Goal: Check status: Check status

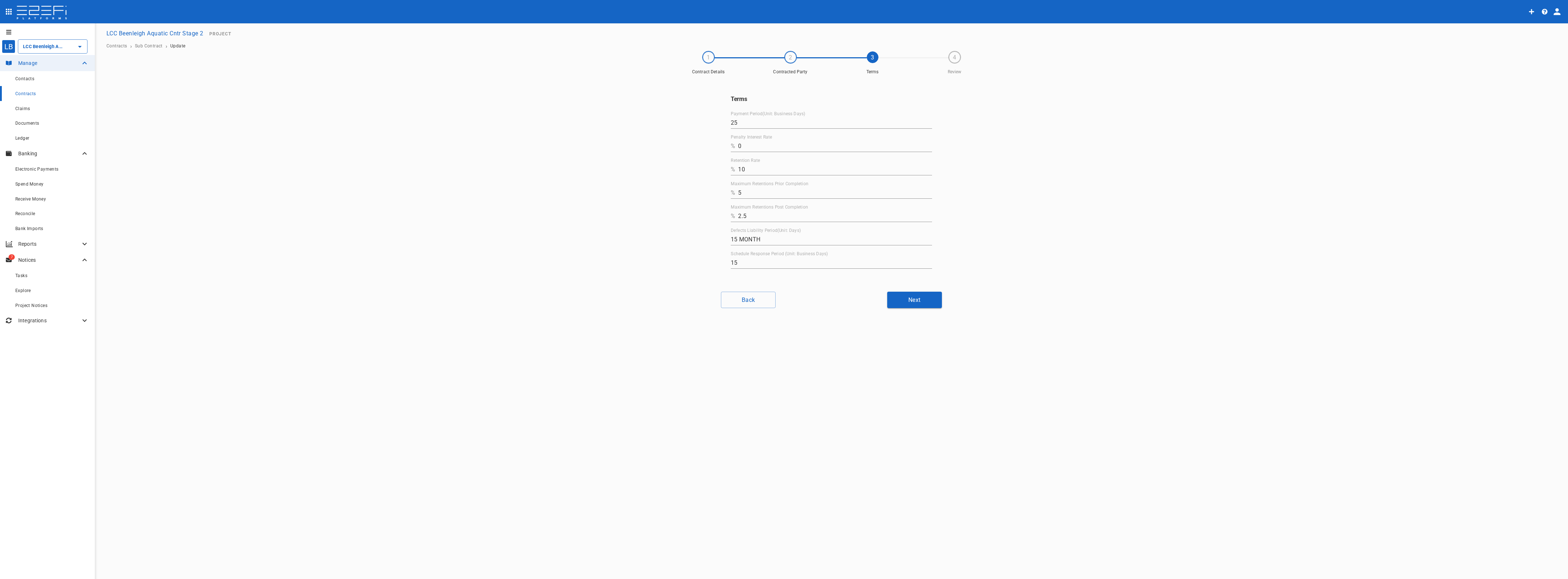
click at [18, 107] on span "Claims" at bounding box center [23, 108] width 15 height 5
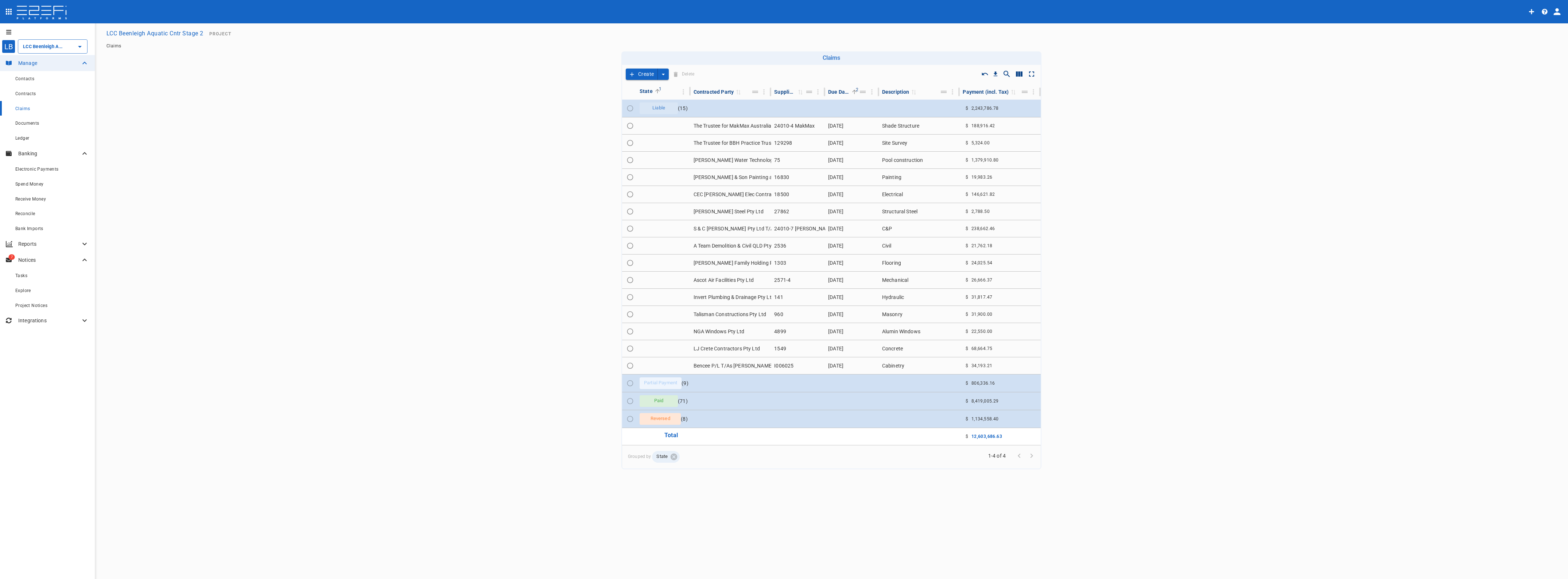
click at [705, 382] on td at bounding box center [731, 383] width 81 height 18
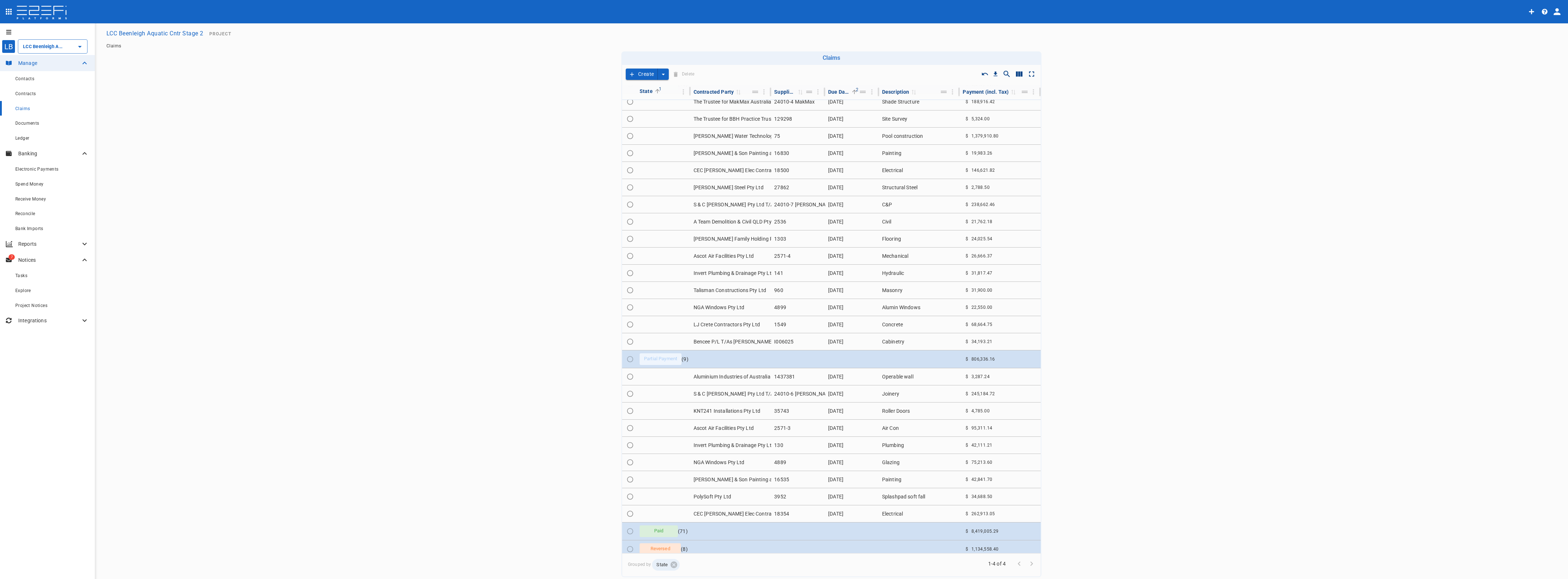
scroll to position [47, 0]
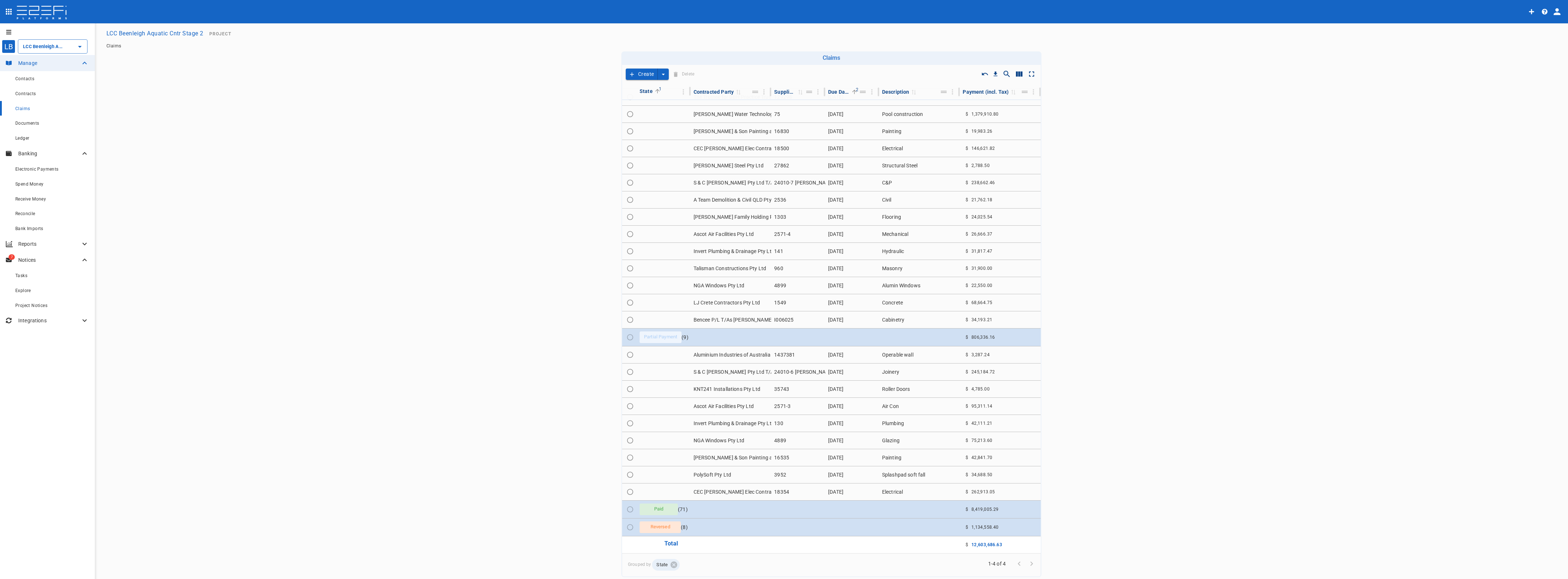
click at [707, 474] on td "PolySoft Pty Ltd" at bounding box center [731, 475] width 81 height 17
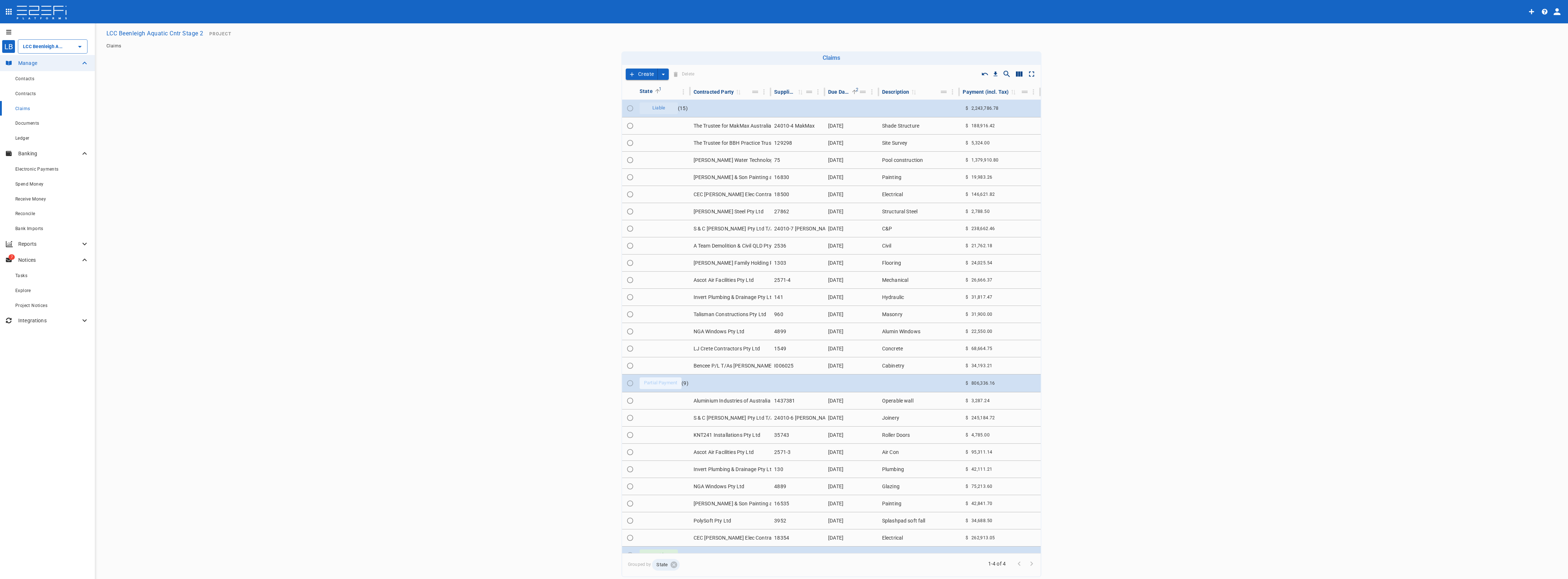
click at [729, 402] on td "Aluminium Industries of Australia P/L" at bounding box center [731, 401] width 81 height 17
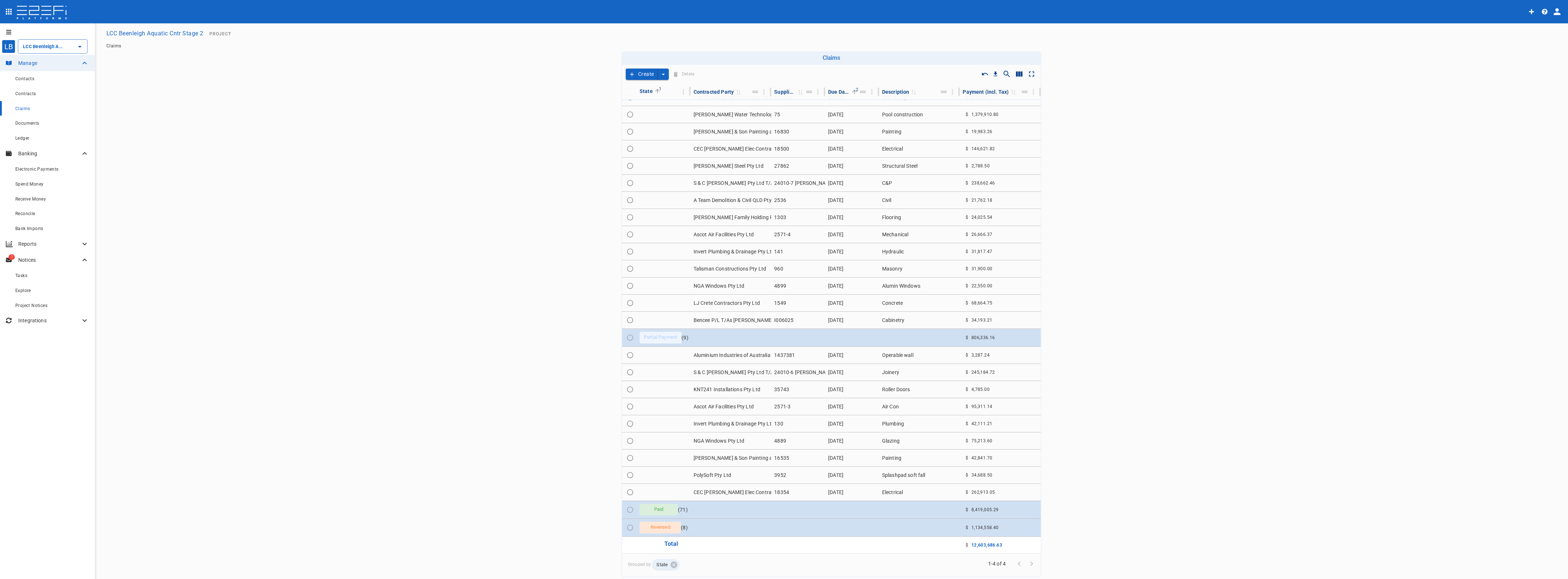
scroll to position [47, 0]
click at [929, 507] on td at bounding box center [919, 510] width 81 height 18
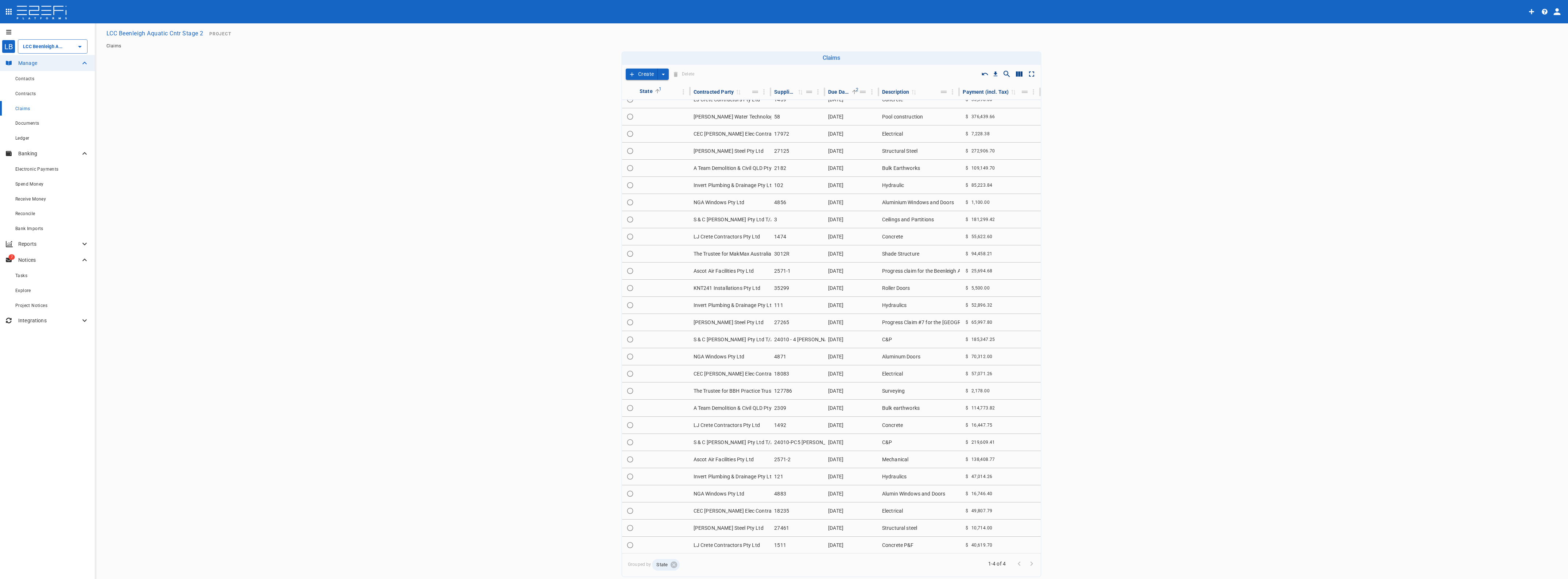
scroll to position [1270, 0]
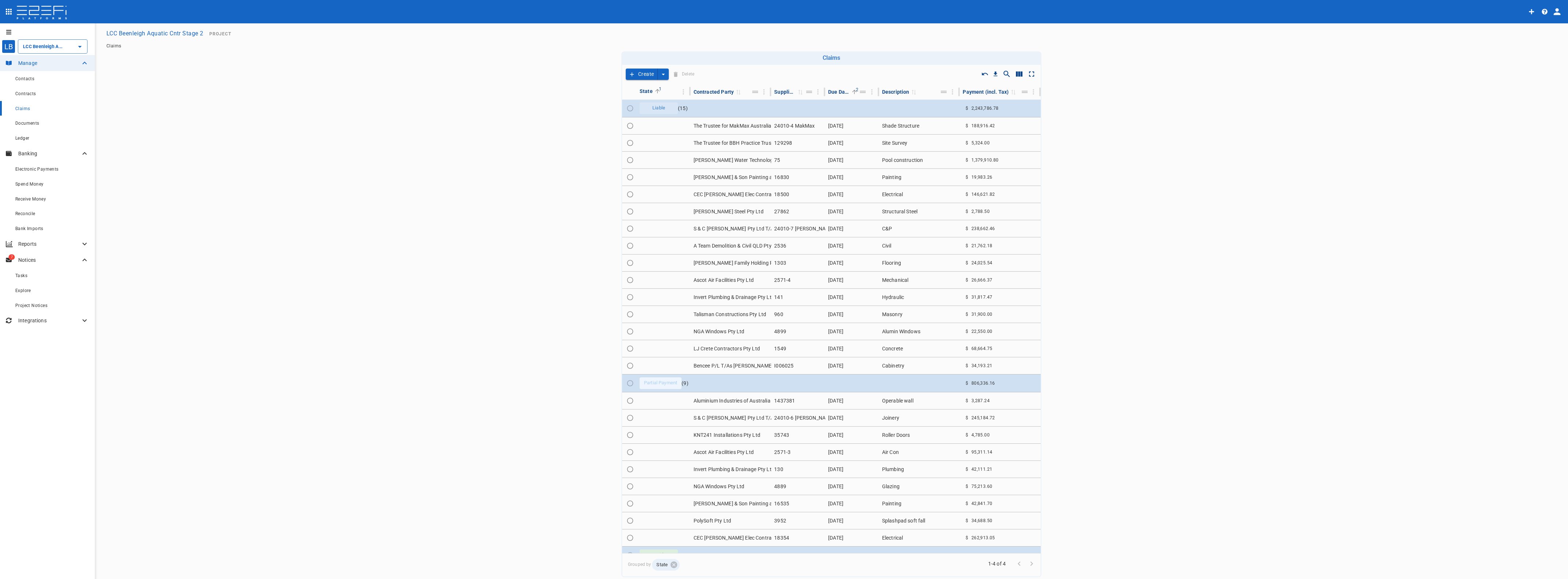
click at [22, 109] on span "Claims" at bounding box center [23, 108] width 15 height 5
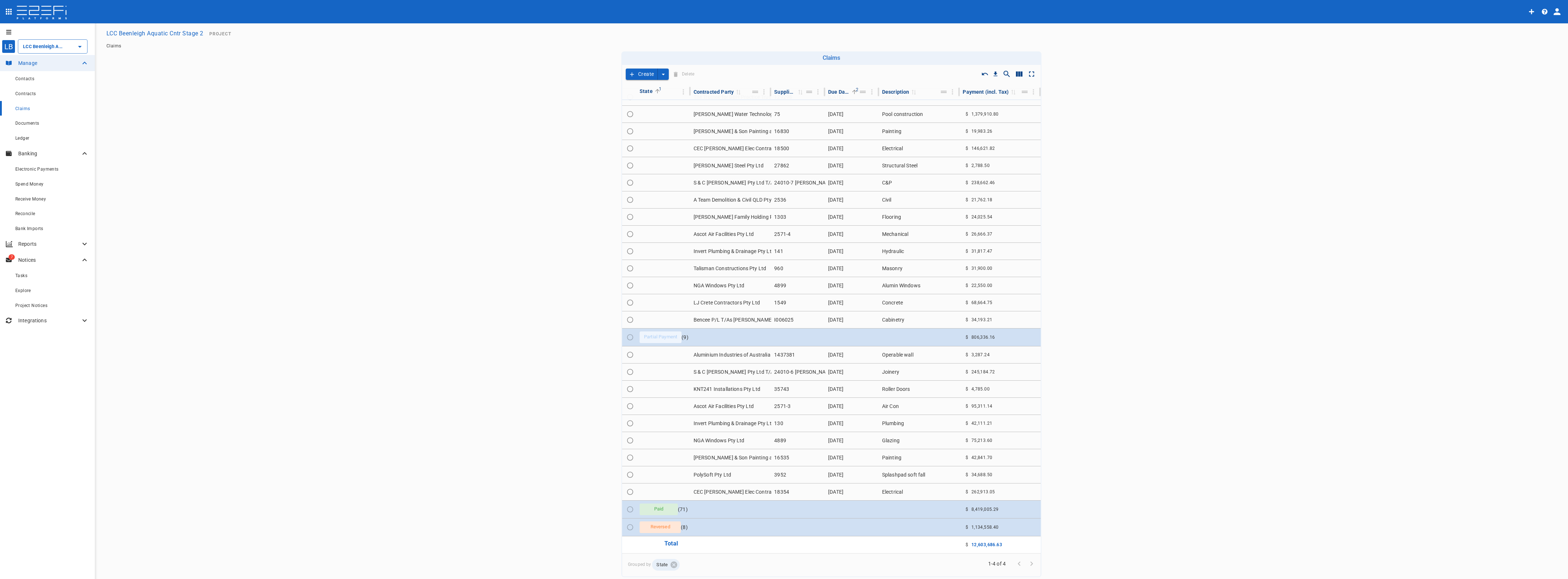
scroll to position [47, 0]
drag, startPoint x: 844, startPoint y: 511, endPoint x: 822, endPoint y: 511, distance: 22.0
click at [843, 511] on td at bounding box center [852, 510] width 54 height 18
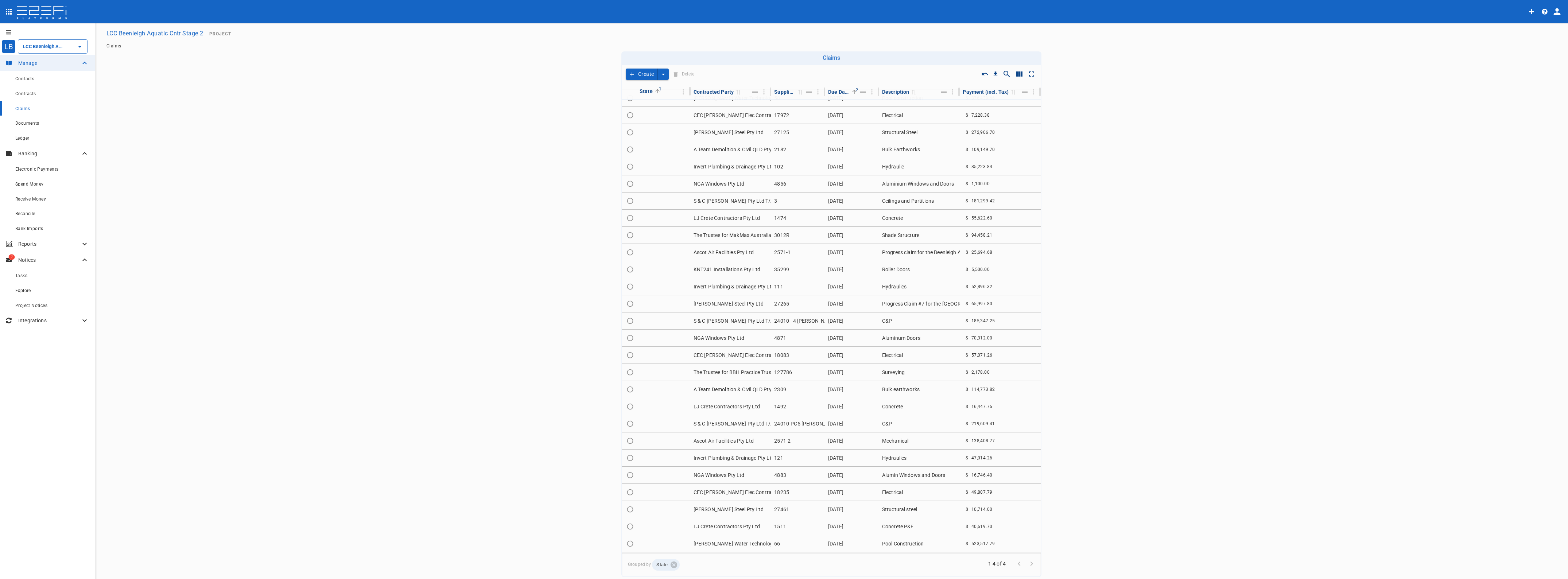
scroll to position [1270, 0]
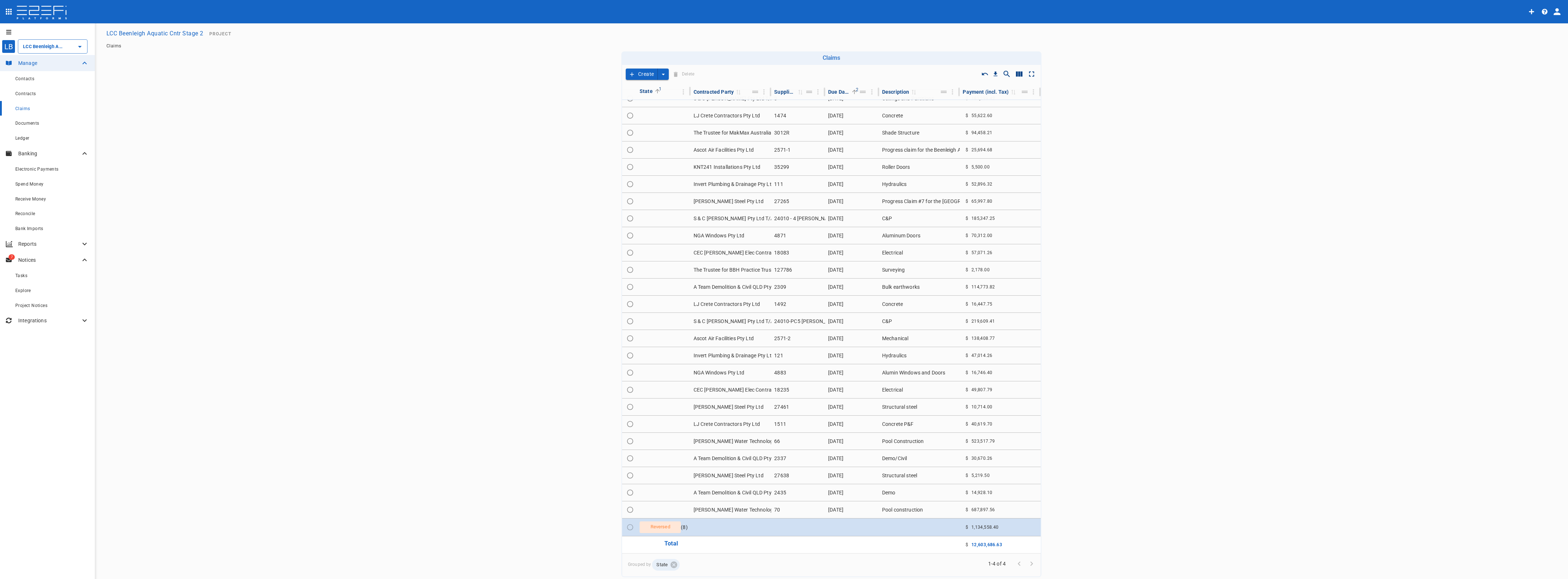
click at [730, 493] on td "A Team Demolition & Civil QLD Pty Ltd" at bounding box center [731, 493] width 81 height 17
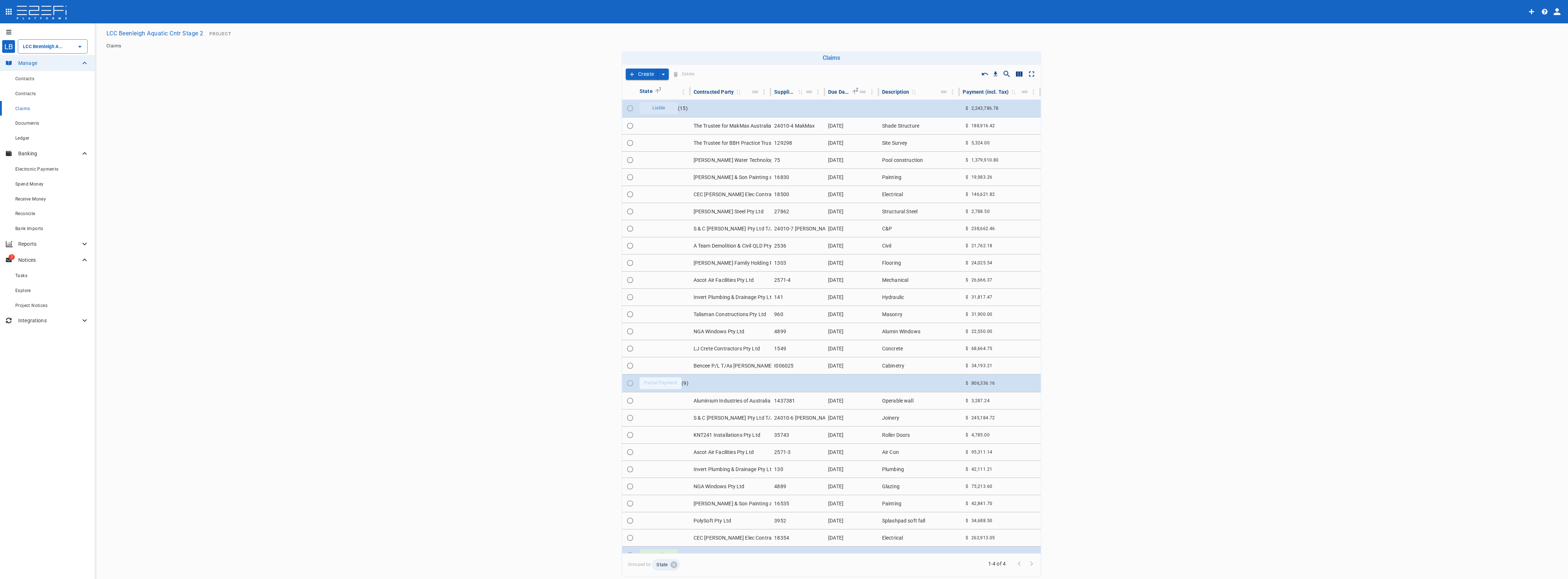
click at [723, 451] on td "Ascot Air Facilities Pty Ltd" at bounding box center [731, 452] width 81 height 17
click at [735, 436] on td "KNT241 Installations Pty Ltd" at bounding box center [731, 435] width 81 height 17
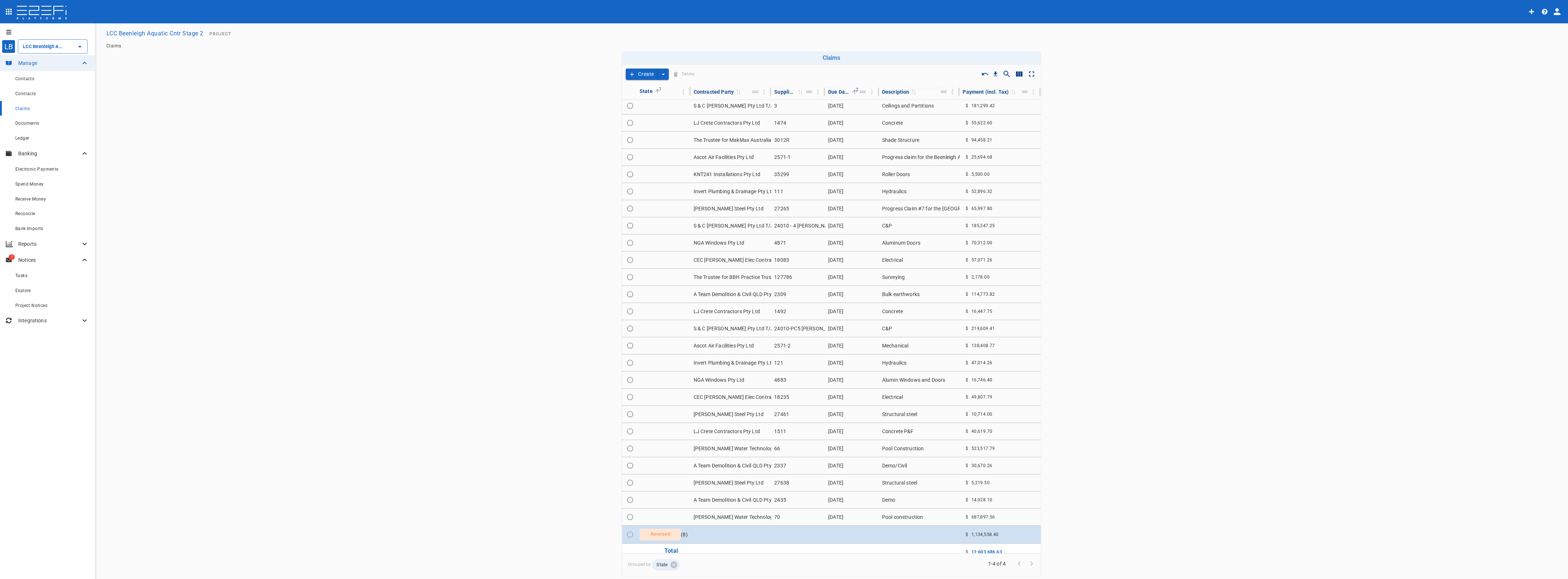
scroll to position [1270, 0]
click at [724, 473] on td "[PERSON_NAME] Steel Pty Ltd" at bounding box center [731, 475] width 81 height 17
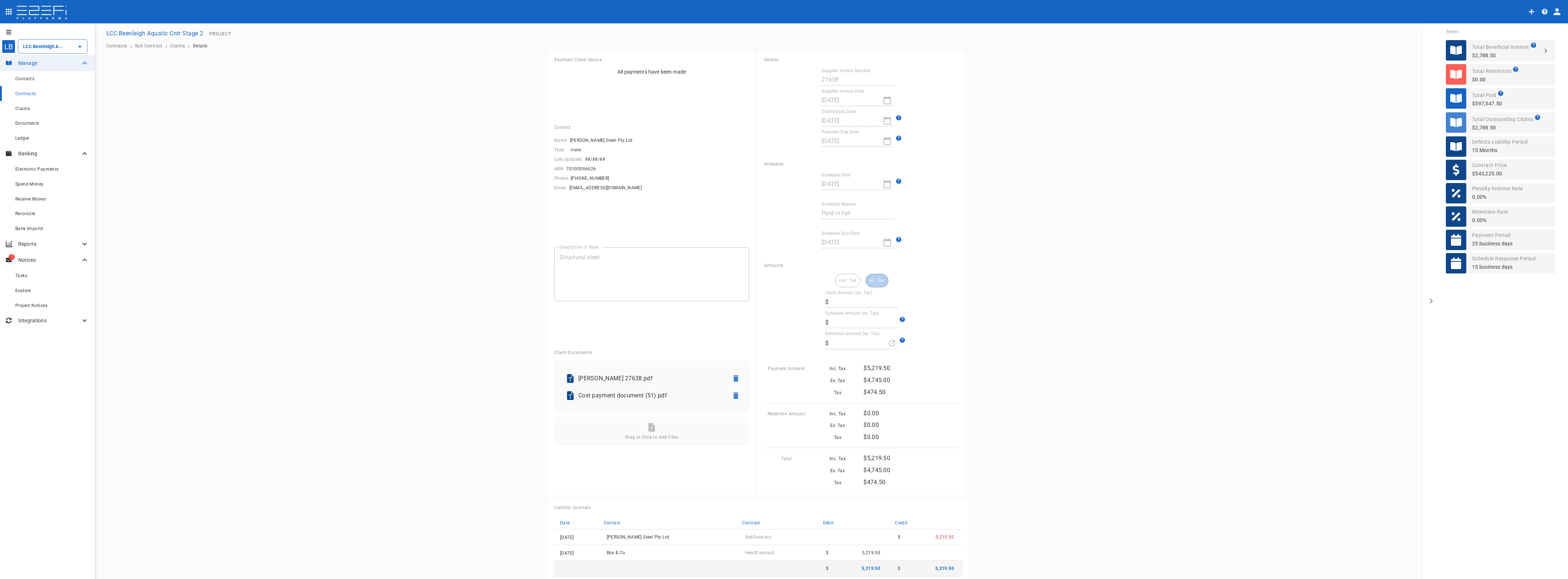
type input "4,745"
type input "0"
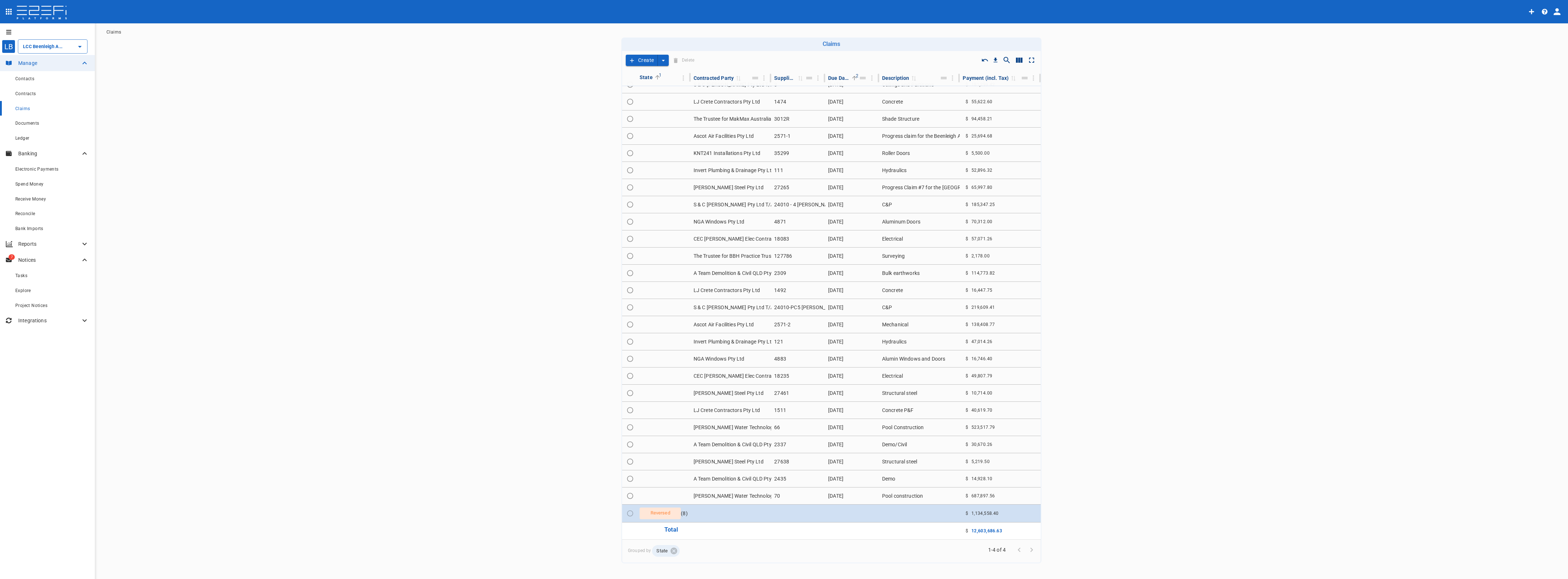
scroll to position [22, 0]
click at [723, 488] on td "[PERSON_NAME] Water Technologies (QLD) P/L T/As [PERSON_NAME] Aquatic" at bounding box center [731, 488] width 81 height 17
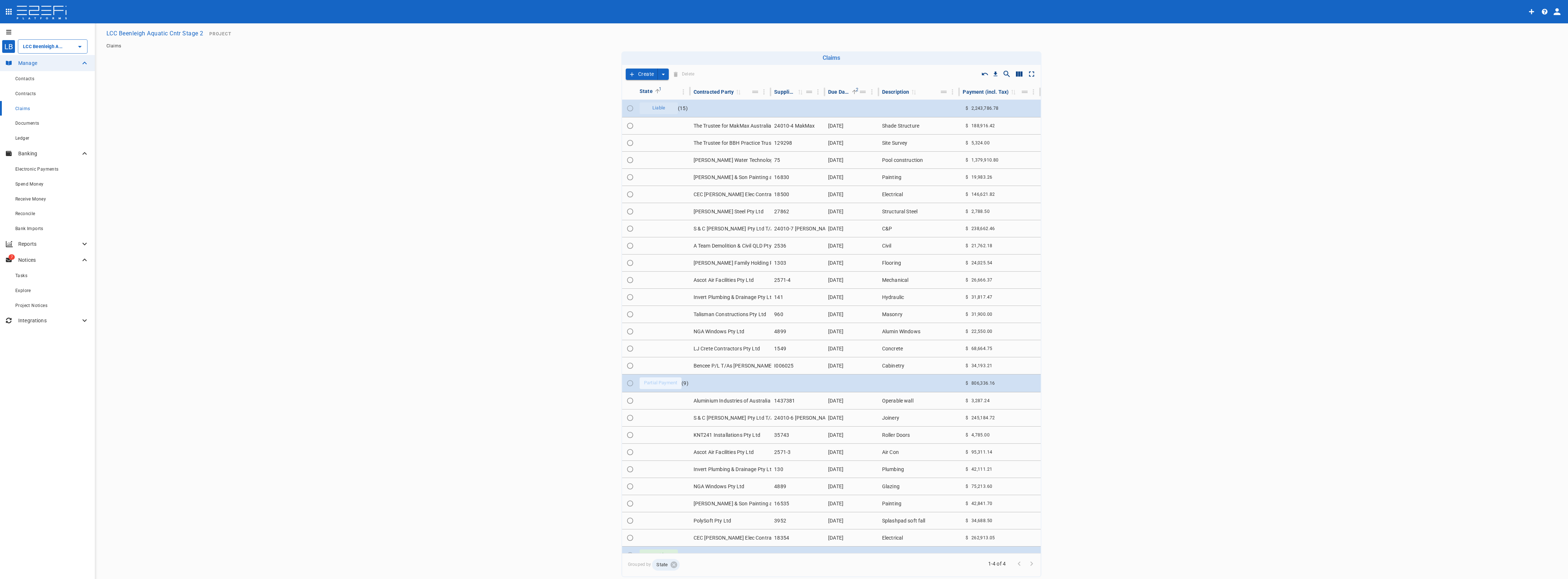
click at [721, 538] on td "CEC [PERSON_NAME] Elec Contractors P/L T/As Power Up Electrical Soln" at bounding box center [731, 538] width 81 height 17
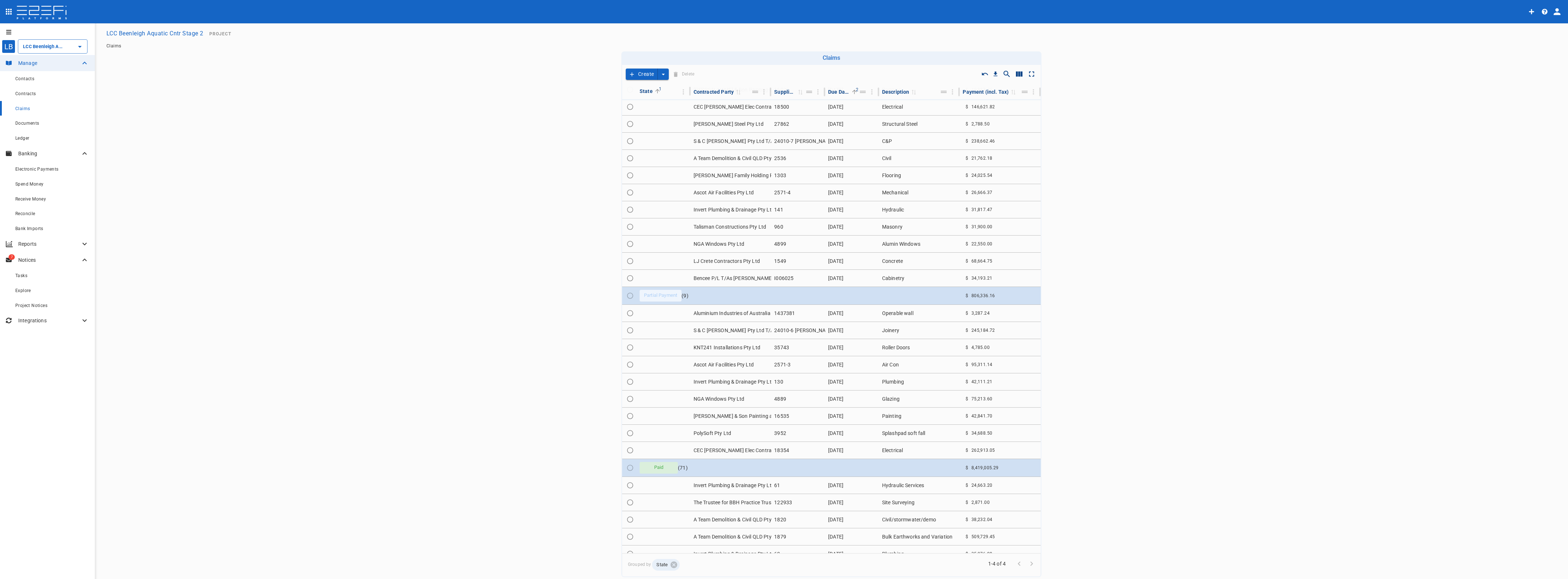
scroll to position [91, 0]
click at [728, 381] on td "Invert Plumbing & Drainage Pty Ltd" at bounding box center [731, 378] width 81 height 17
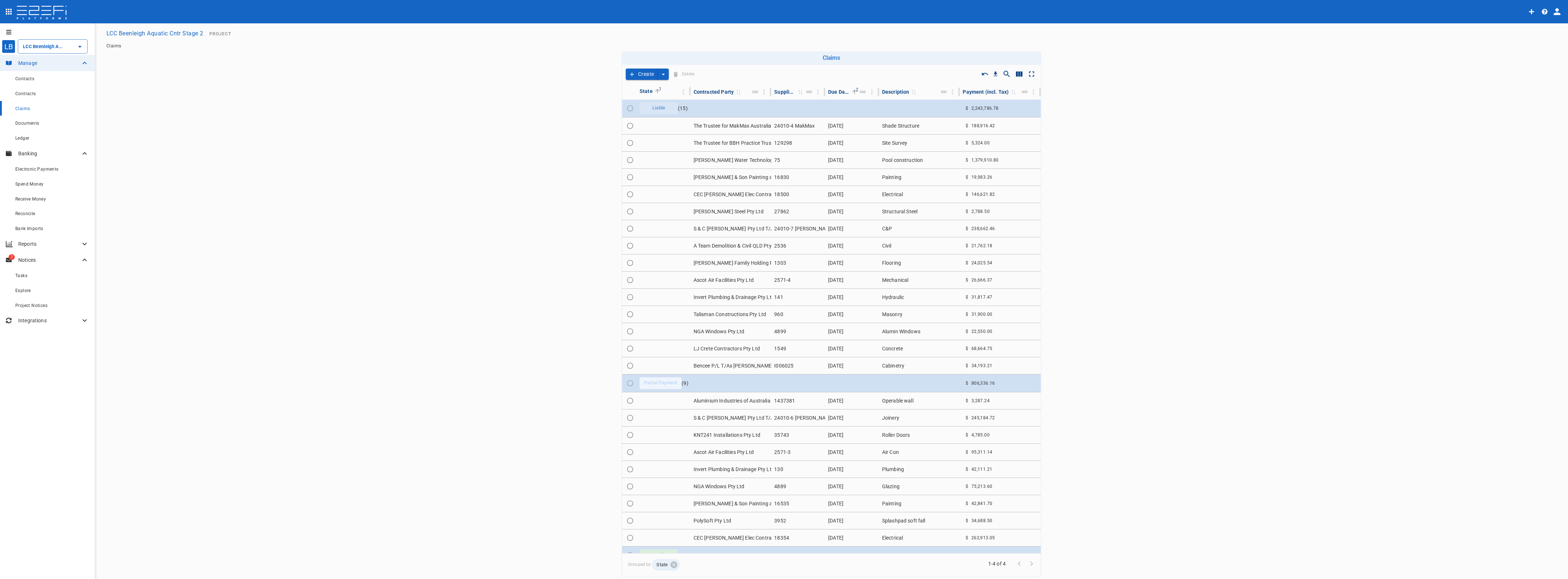
click at [697, 488] on td "NGA Windows Pty Ltd" at bounding box center [731, 486] width 81 height 17
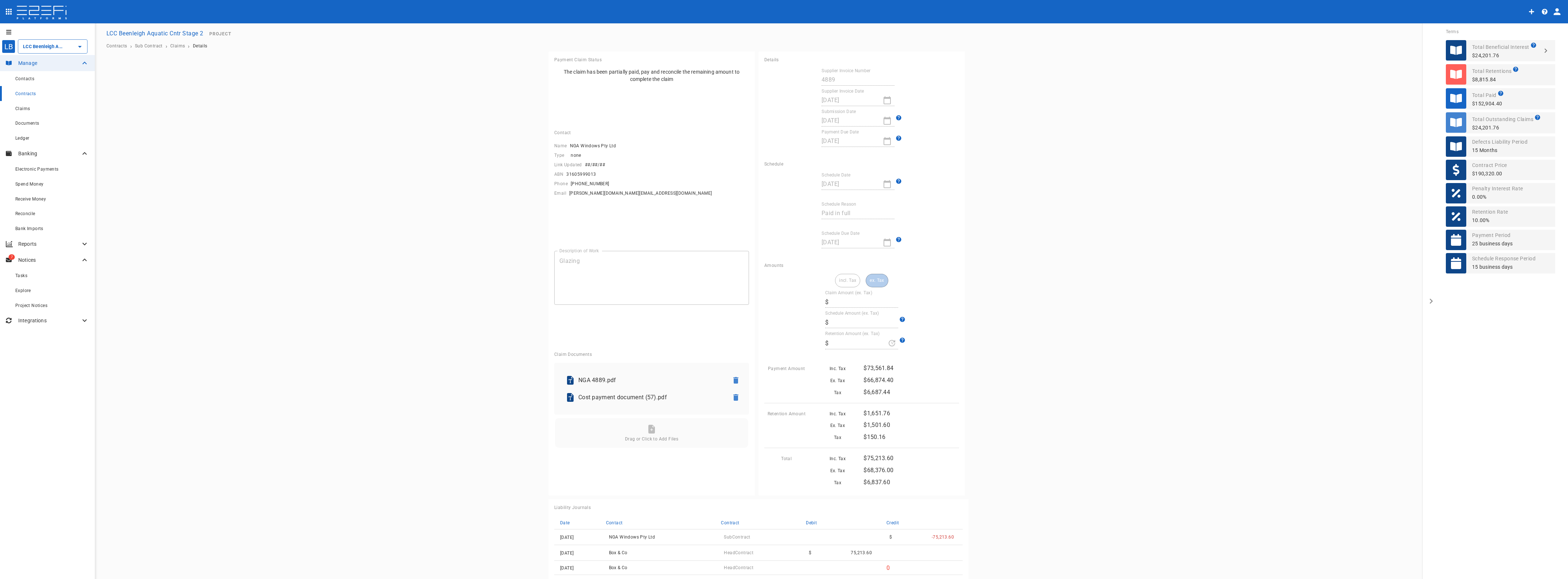
type input "68,376"
type input "1,501.6"
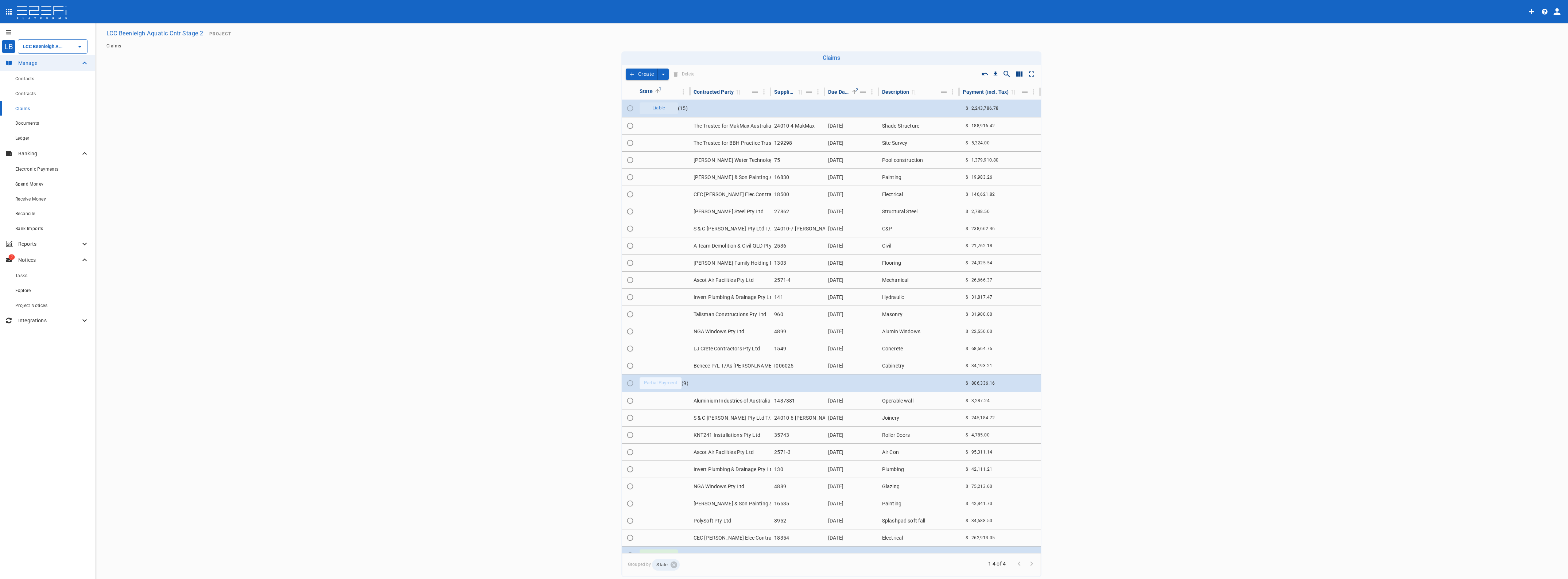
click at [715, 418] on td "S & C [PERSON_NAME] Pty Ltd T/As [PERSON_NAME] Precision" at bounding box center [731, 418] width 81 height 17
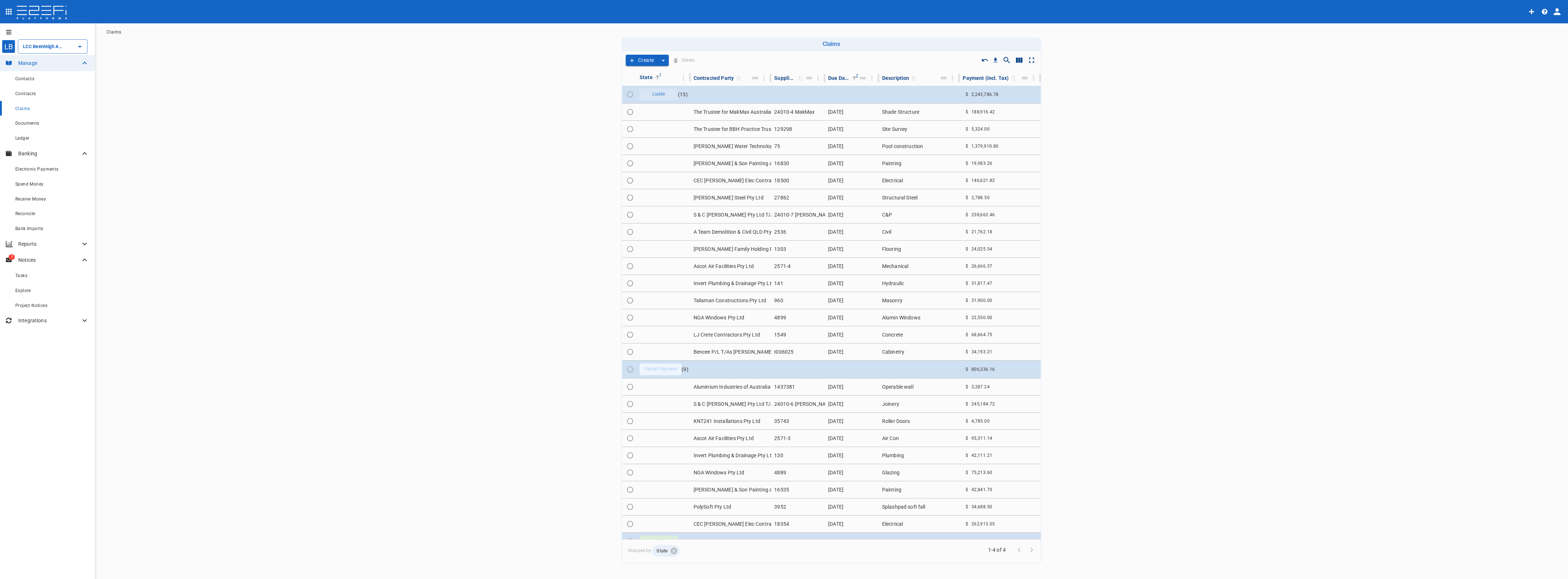
scroll to position [22, 0]
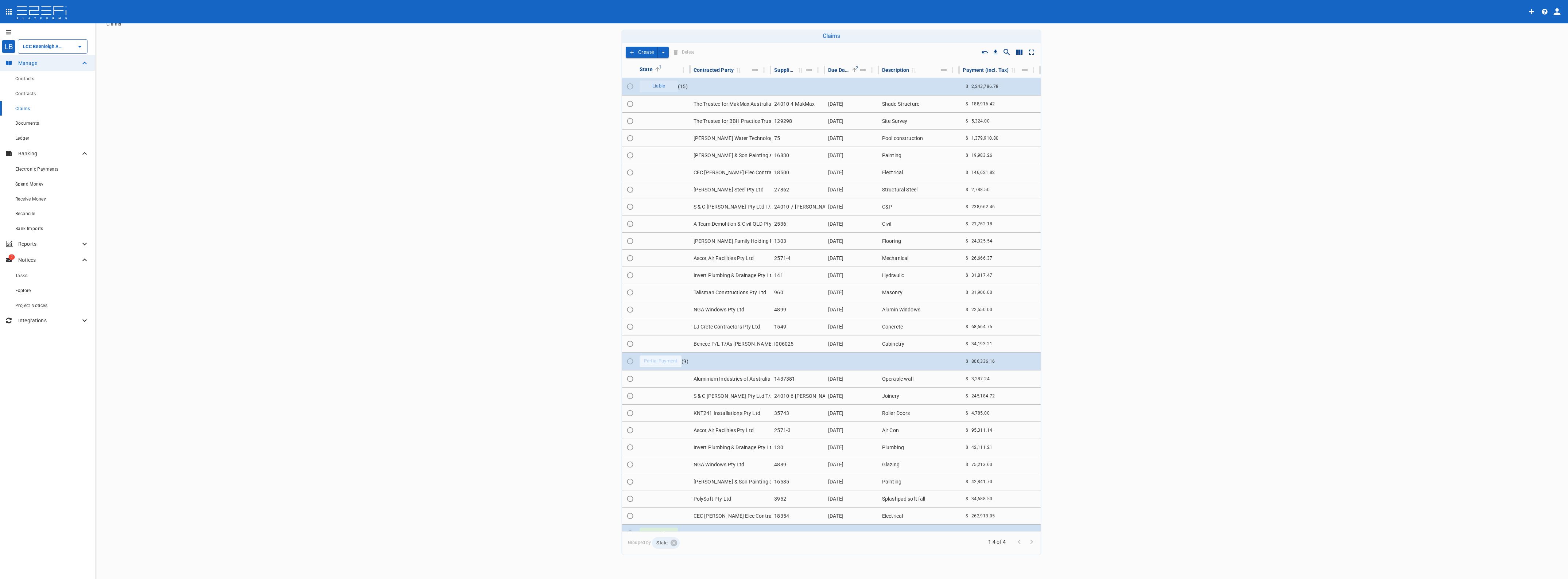
click at [733, 483] on td "[PERSON_NAME] & Son Painting and Maintenance" at bounding box center [731, 482] width 81 height 17
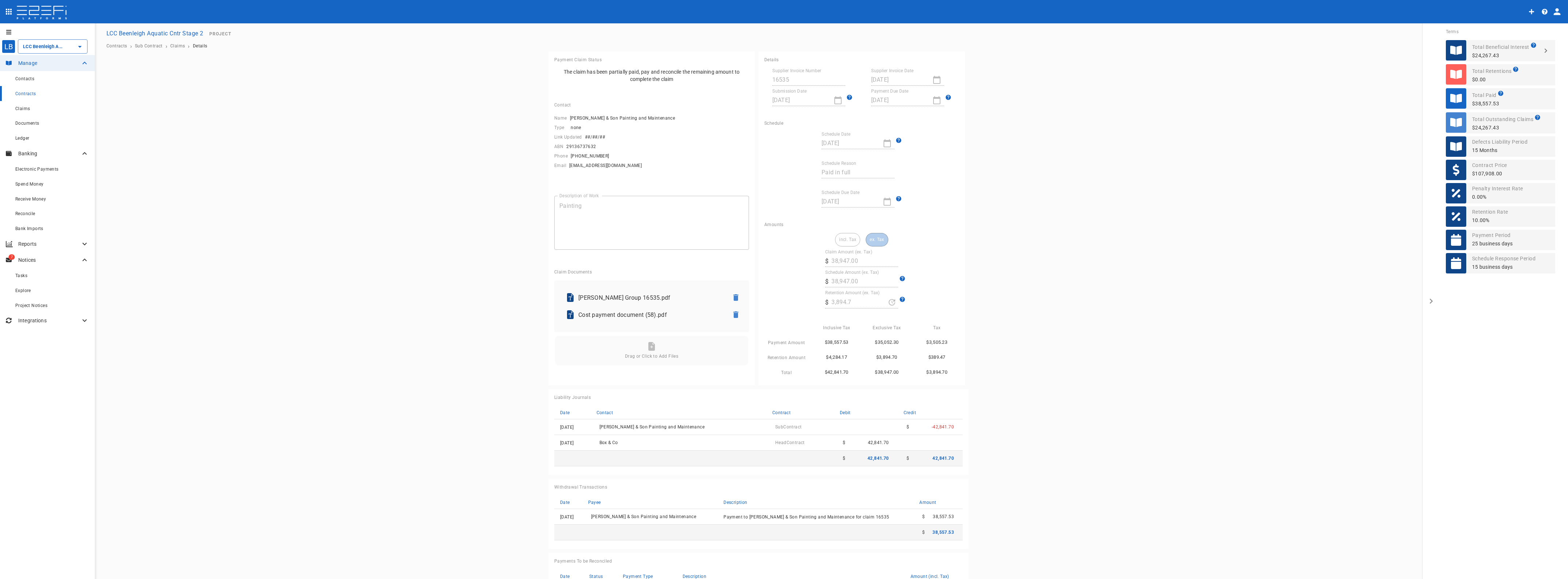
click at [28, 212] on span "Reconcile" at bounding box center [25, 214] width 20 height 5
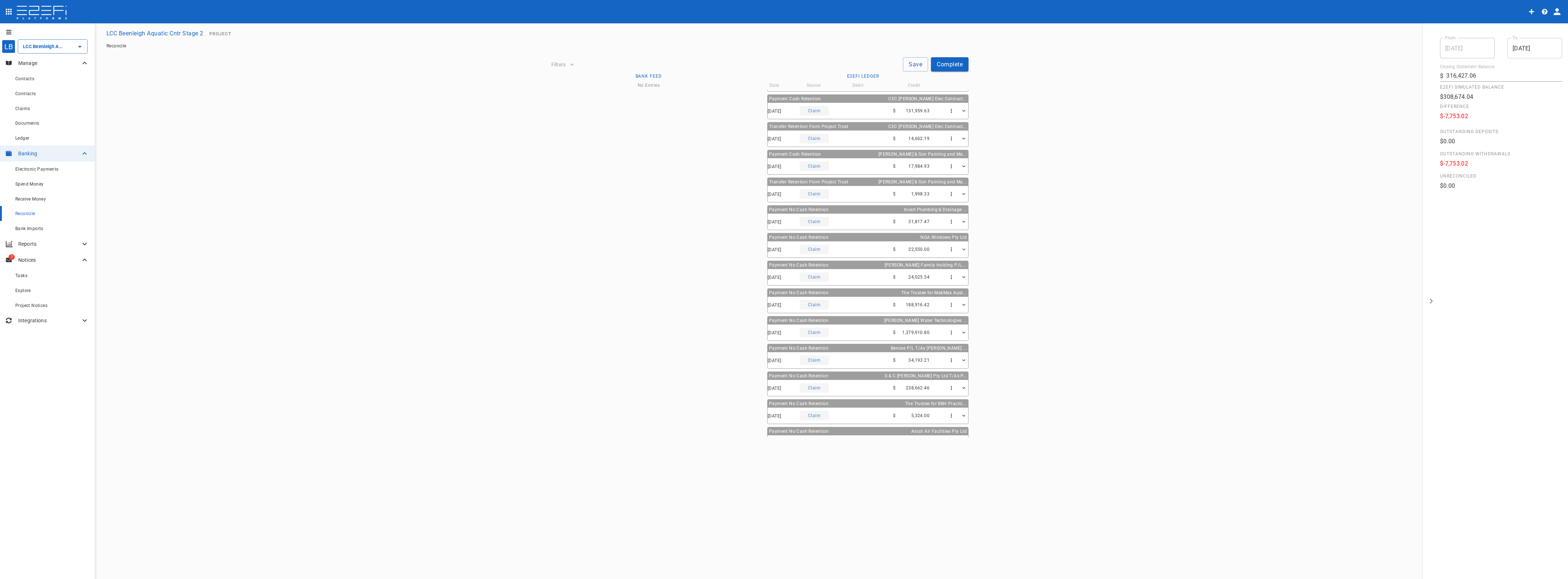
scroll to position [402, 0]
